Goal: Transaction & Acquisition: Purchase product/service

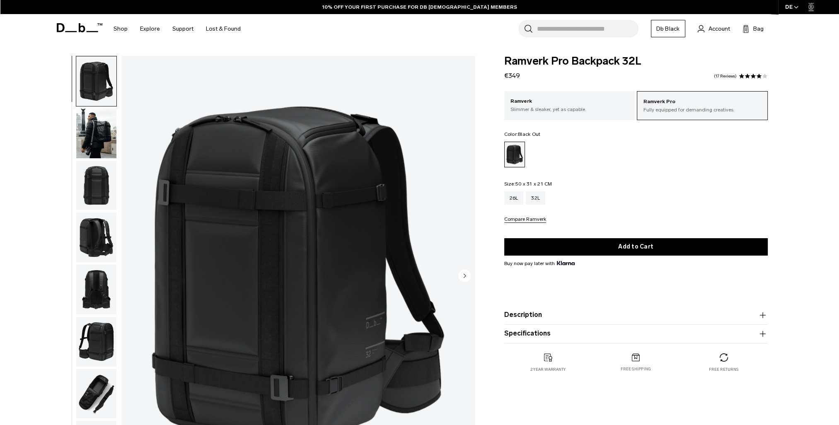
click at [114, 134] on img "button" at bounding box center [96, 134] width 40 height 50
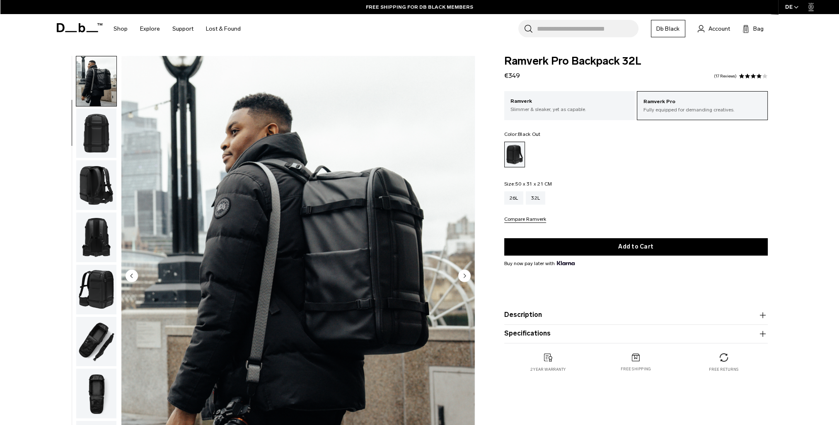
click at [104, 137] on img "button" at bounding box center [96, 134] width 40 height 50
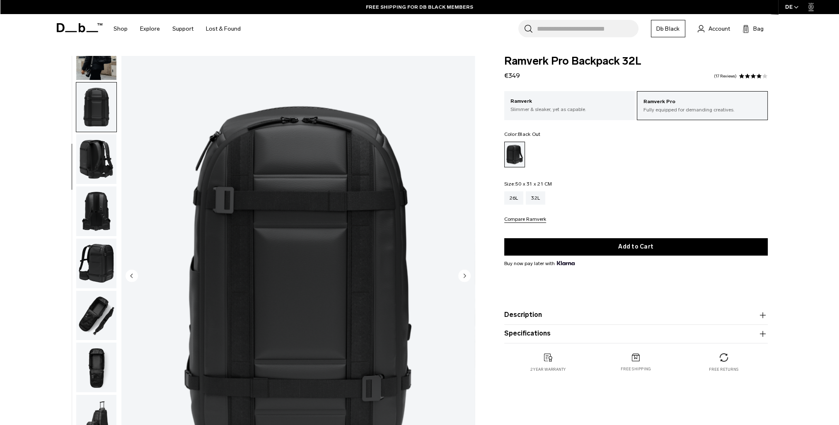
click at [101, 109] on img "button" at bounding box center [96, 107] width 40 height 50
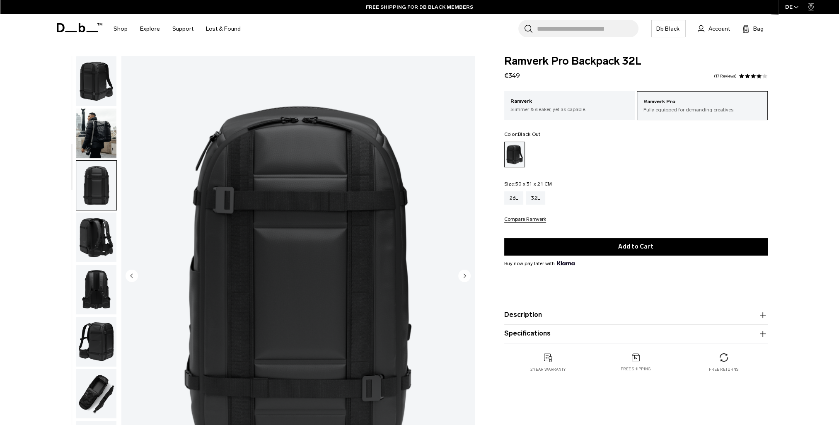
click at [98, 97] on img "button" at bounding box center [96, 81] width 40 height 50
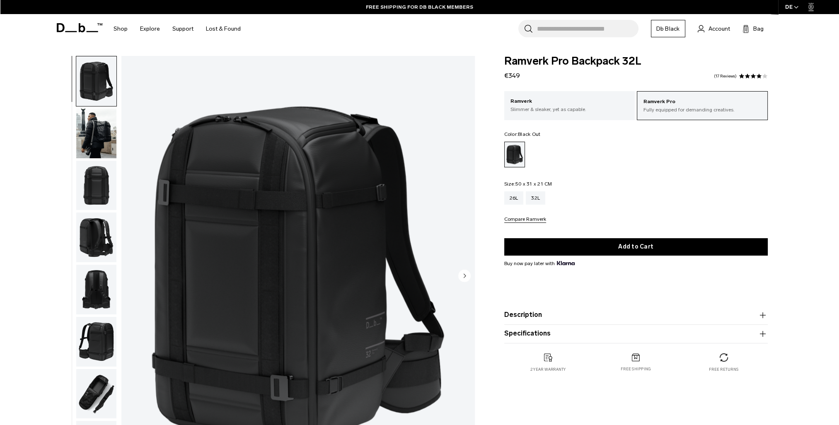
click at [94, 123] on img "button" at bounding box center [96, 134] width 40 height 50
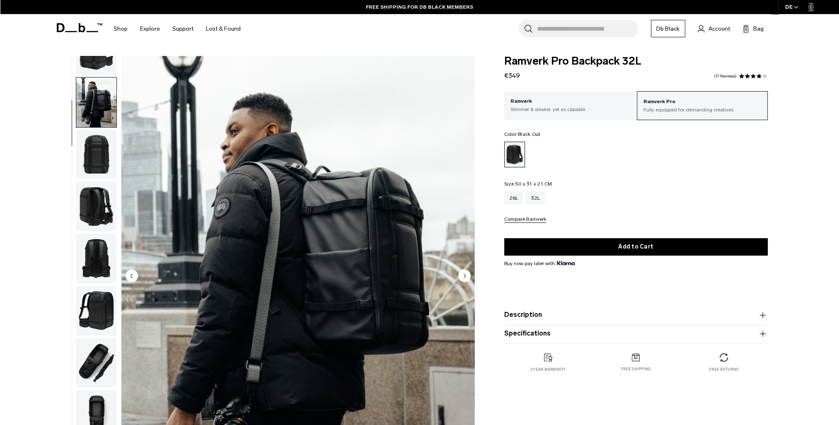
scroll to position [52, 0]
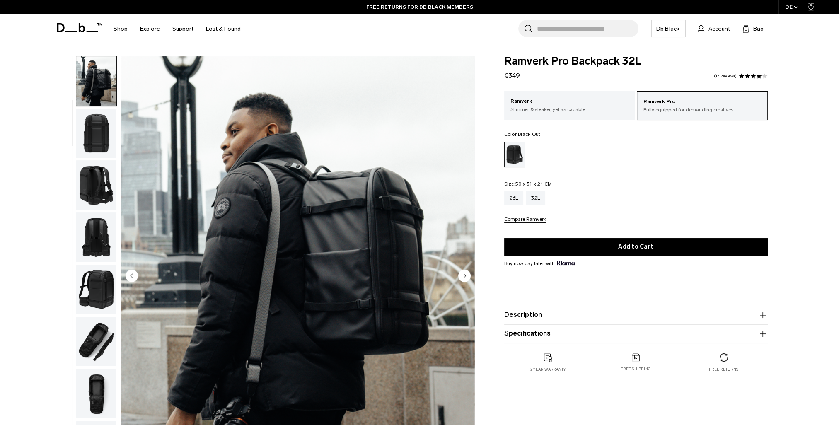
click at [82, 305] on img "button" at bounding box center [96, 290] width 40 height 50
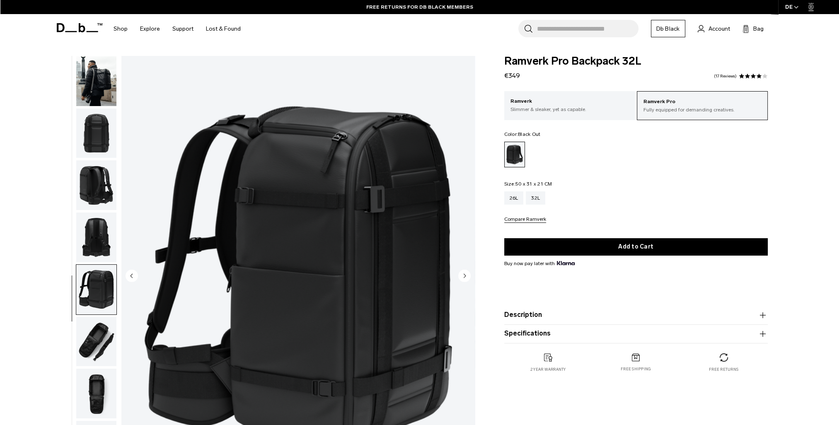
scroll to position [79, 0]
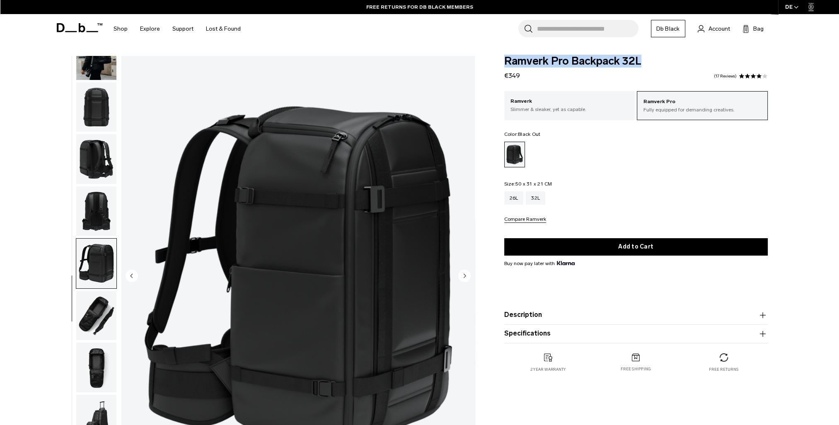
drag, startPoint x: 659, startPoint y: 67, endPoint x: 481, endPoint y: 60, distance: 178.2
click at [481, 60] on div "Ramverk Pro Backpack 32L €349 3.9 star rating 17 Reviews Ramverk Pro Fully equi…" at bounding box center [635, 222] width 313 height 333
copy span "Ramverk Pro Backpack 32L"
